Goal: Task Accomplishment & Management: Manage account settings

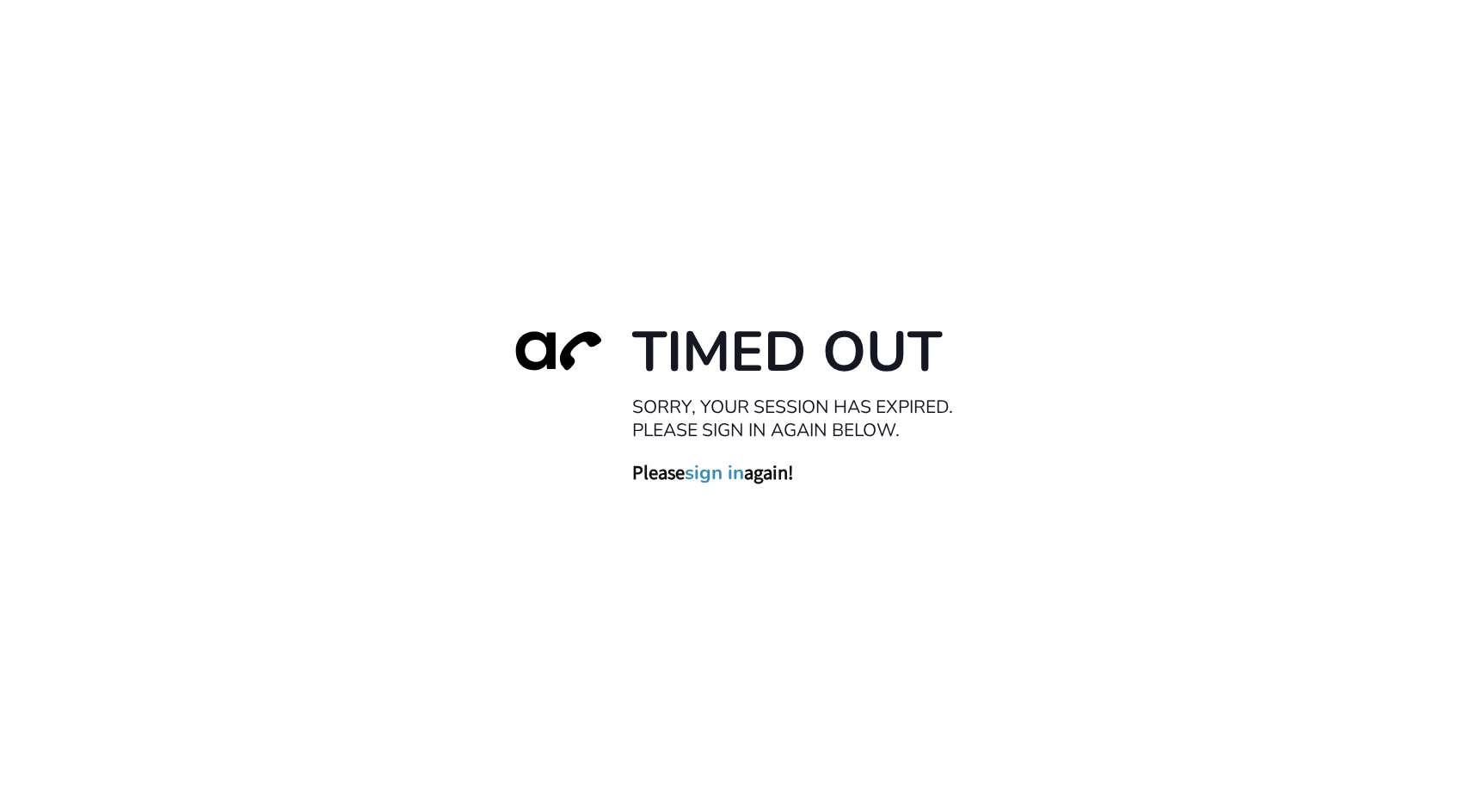
click at [722, 480] on link "sign in" at bounding box center [715, 473] width 59 height 24
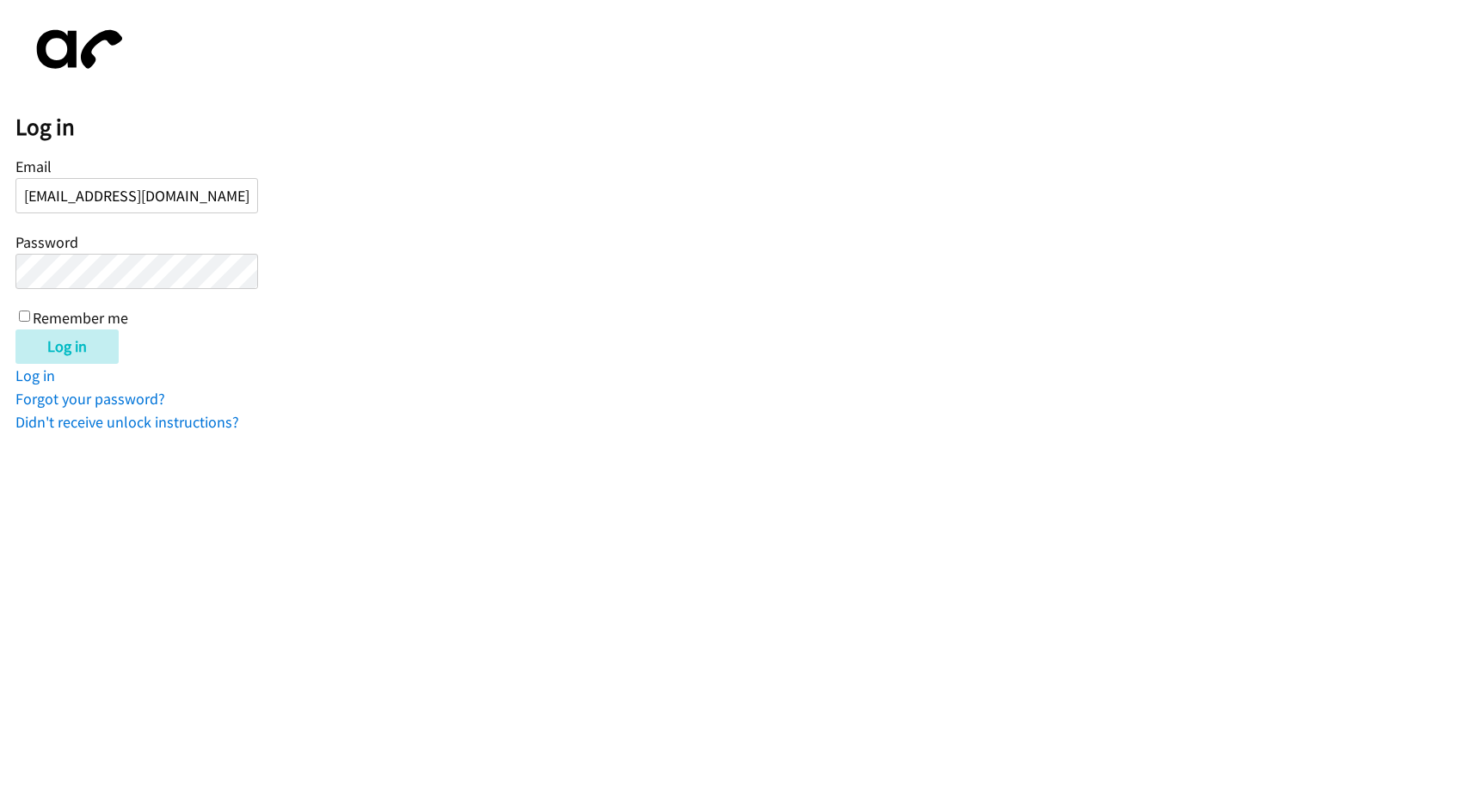
type input "[EMAIL_ADDRESS][DOMAIN_NAME]"
click at [16, 329] on input "Log in" at bounding box center [67, 346] width 103 height 34
click at [186, 169] on div "Email [EMAIL_ADDRESS][DOMAIN_NAME] Password Remember me" at bounding box center [137, 240] width 242 height 175
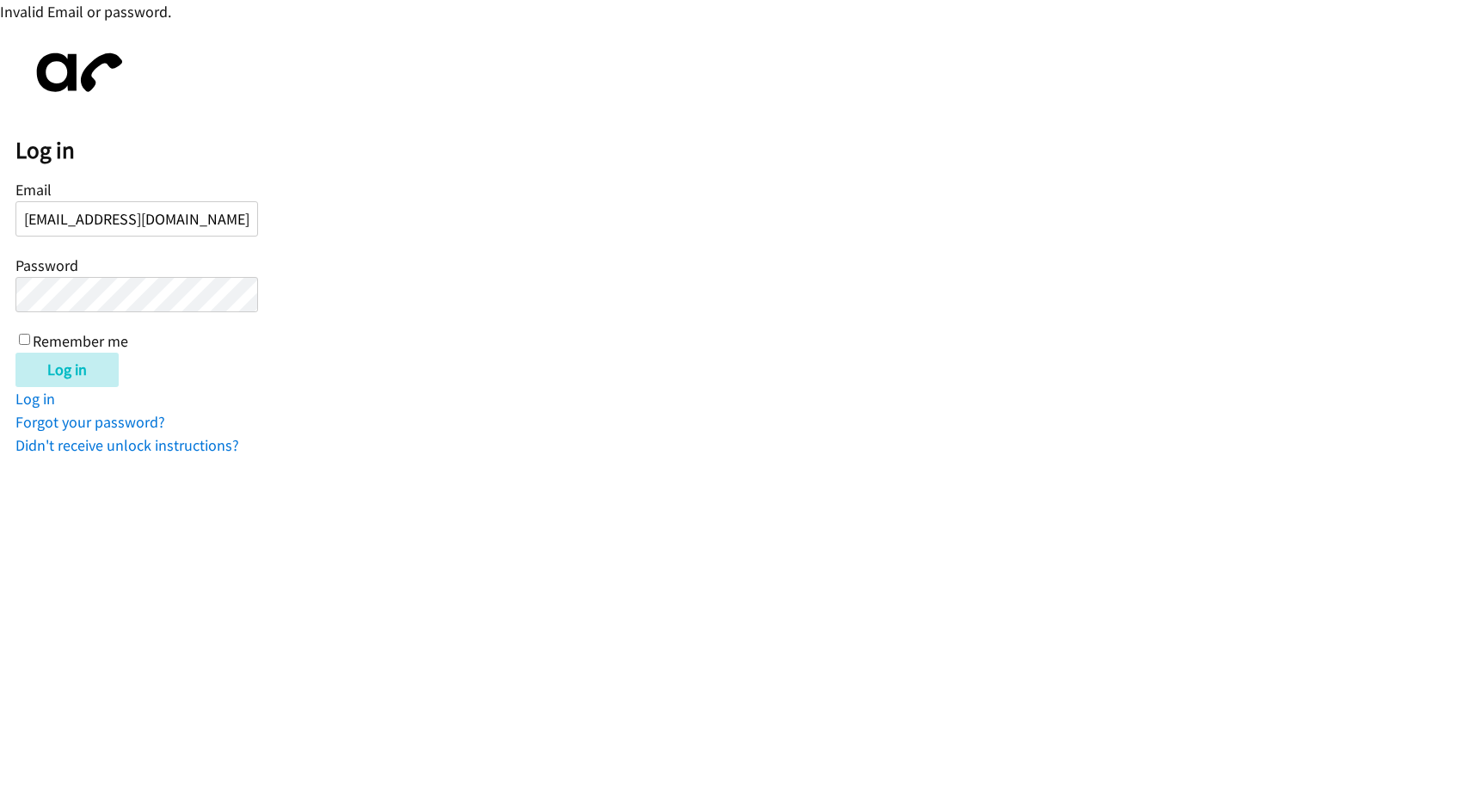
click at [16, 353] on input "Log in" at bounding box center [67, 369] width 103 height 34
